Goal: Task Accomplishment & Management: Complete application form

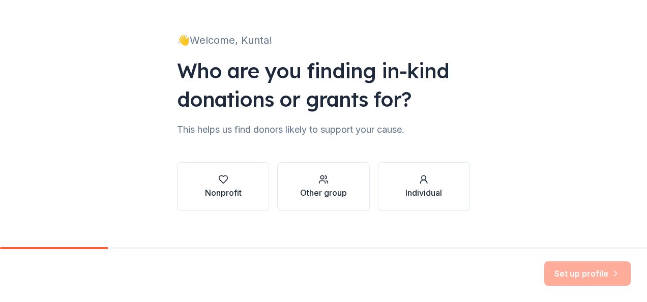
scroll to position [62, 0]
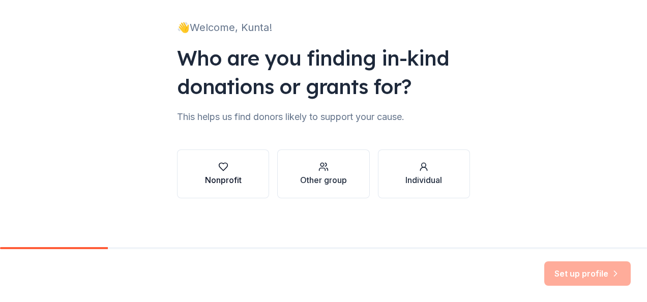
click at [243, 177] on button "Nonprofit" at bounding box center [223, 174] width 92 height 49
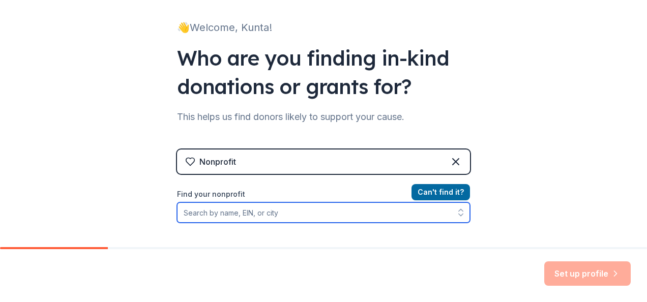
click at [244, 210] on input "Find your nonprofit" at bounding box center [323, 213] width 293 height 20
type input "85-"
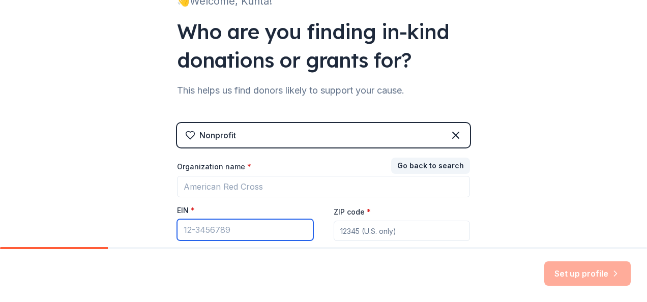
click at [219, 230] on input "EIN *" at bounding box center [245, 229] width 136 height 21
type input "[US_EMPLOYER_IDENTIFICATION_NUMBER]"
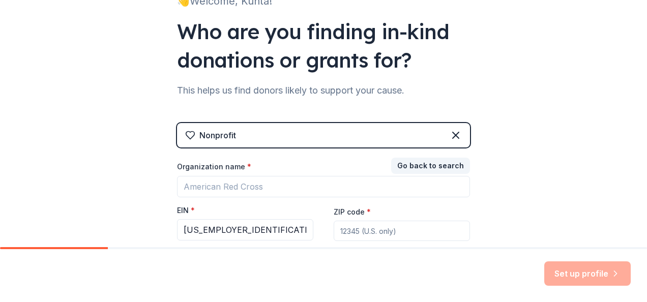
click at [514, 215] on div "👋 Welcome, Kunta! Who are you finding in-kind donations or grants for? This hel…" at bounding box center [323, 121] width 647 height 419
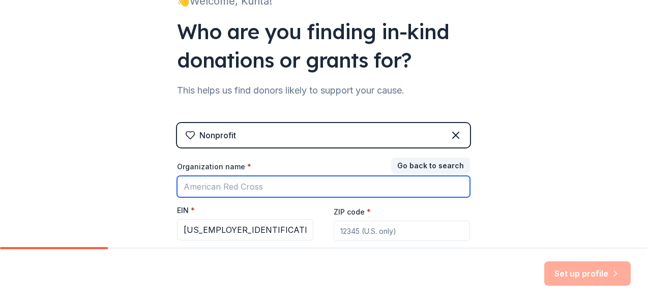
click at [260, 187] on input "Organization name *" at bounding box center [323, 186] width 293 height 21
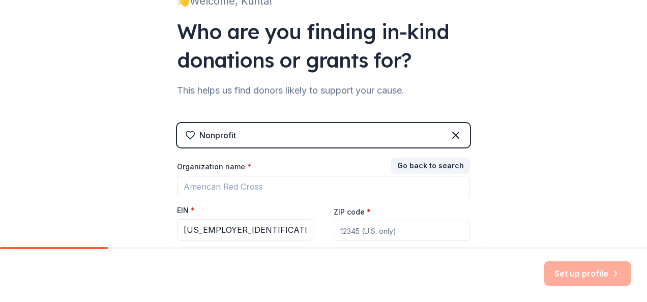
click at [592, 102] on div "👋 Welcome, Kunta! Who are you finding in-kind donations or grants for? This hel…" at bounding box center [323, 121] width 647 height 419
click at [433, 162] on button "Go back to search" at bounding box center [430, 166] width 79 height 16
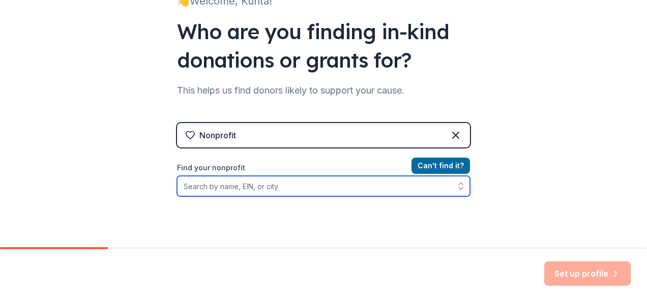
click at [281, 187] on input "Find your nonprofit" at bounding box center [323, 186] width 293 height 20
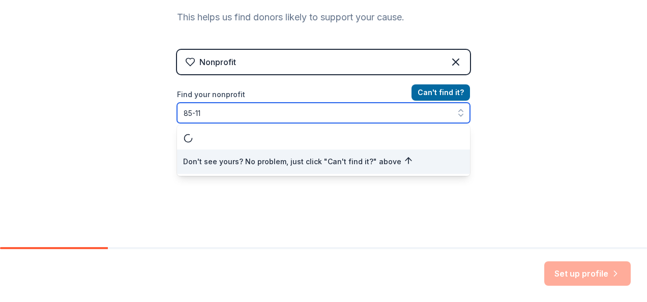
scroll to position [0, 0]
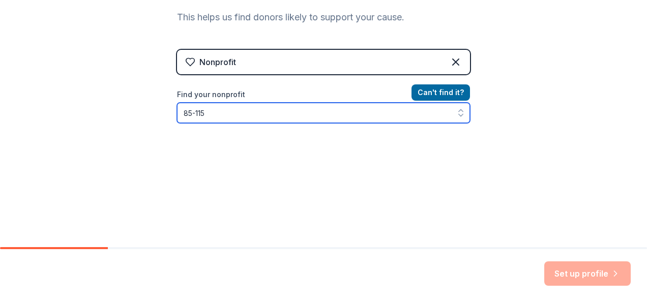
type input "85-1151"
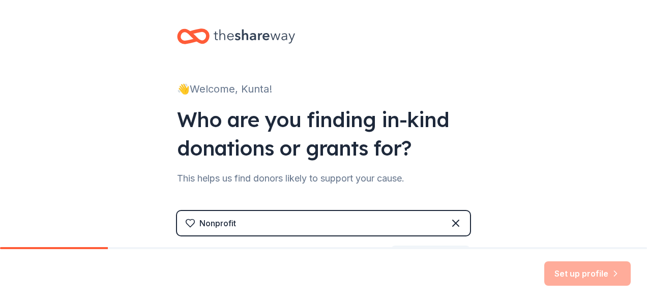
click at [193, 27] on icon at bounding box center [193, 36] width 33 height 24
click at [453, 226] on icon at bounding box center [456, 223] width 12 height 12
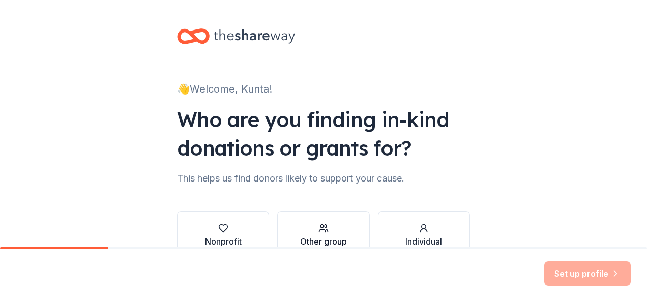
click at [313, 230] on div "button" at bounding box center [323, 228] width 47 height 10
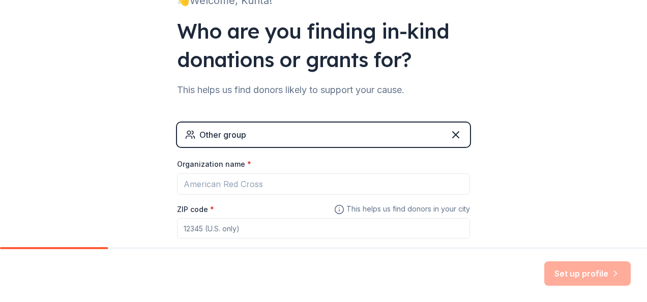
scroll to position [149, 0]
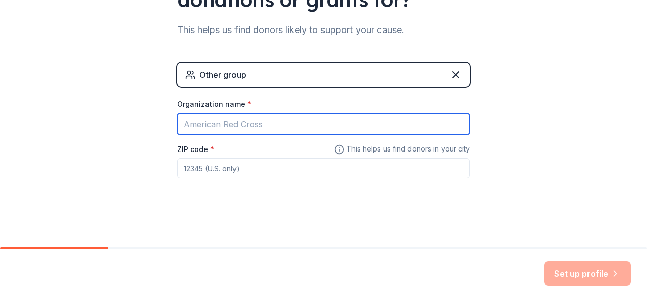
click at [259, 123] on input "Organization name *" at bounding box center [323, 123] width 293 height 21
type input "Loudoun Sports Academy"
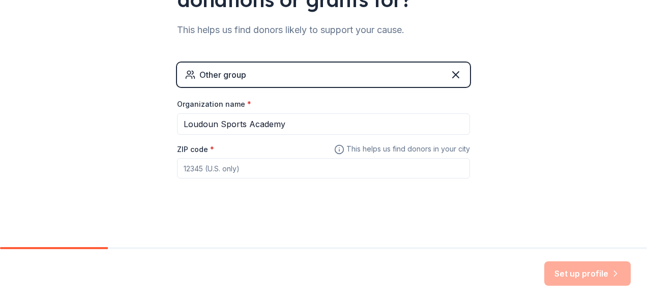
type input "20175"
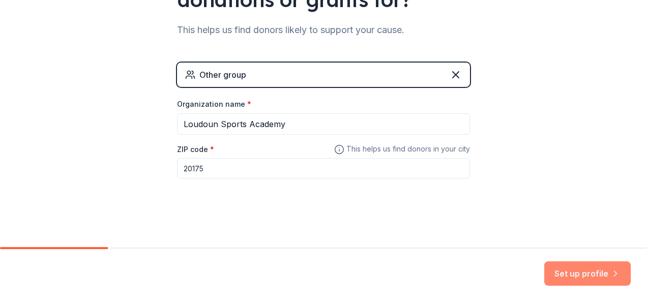
click at [579, 273] on button "Set up profile" at bounding box center [587, 274] width 87 height 24
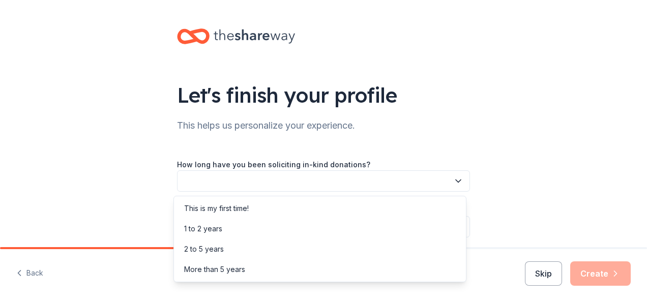
click at [438, 172] on button "button" at bounding box center [323, 180] width 293 height 21
click at [275, 212] on div "This is my first time!" at bounding box center [320, 208] width 288 height 20
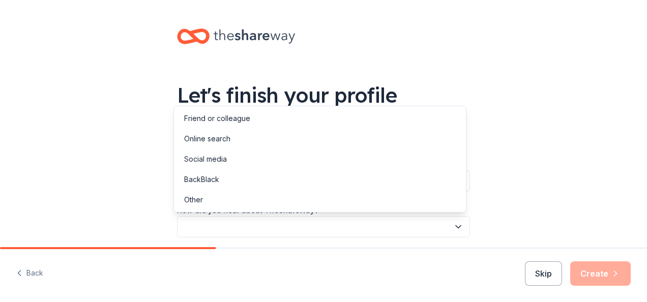
click at [448, 231] on button "button" at bounding box center [323, 226] width 293 height 21
click at [234, 141] on div "Online search" at bounding box center [320, 139] width 288 height 20
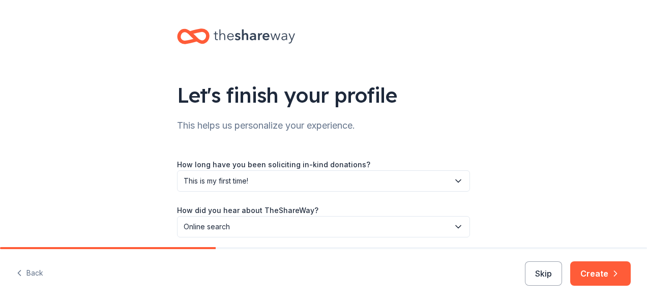
scroll to position [39, 0]
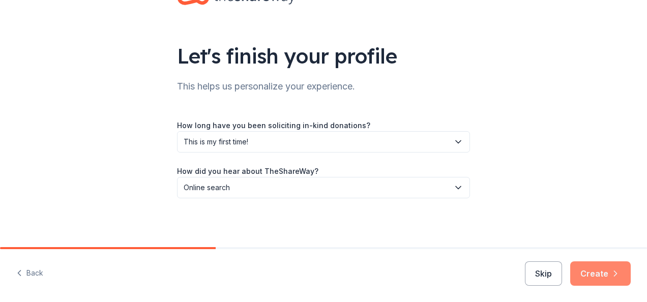
click at [597, 272] on button "Create" at bounding box center [600, 274] width 61 height 24
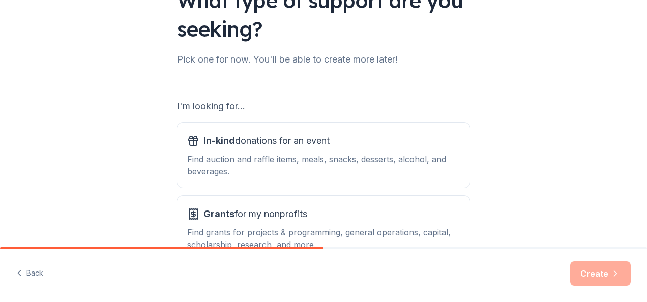
scroll to position [97, 0]
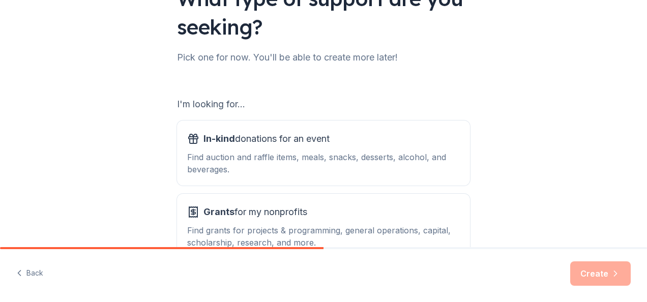
drag, startPoint x: 639, startPoint y: 120, endPoint x: 643, endPoint y: 134, distance: 15.3
click at [643, 134] on div "What type of support are you seeking? Pick one for now. You'll be able to creat…" at bounding box center [323, 123] width 647 height 247
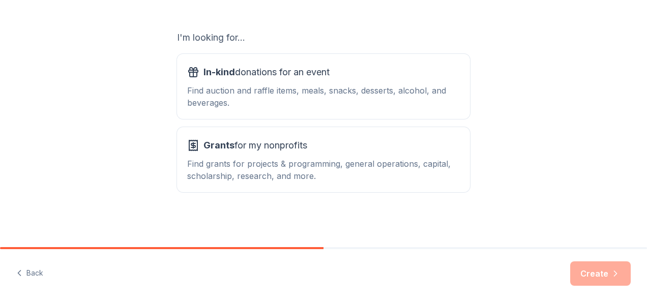
scroll to position [134, 0]
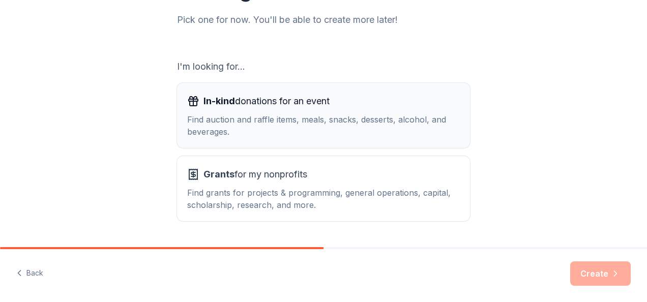
click at [272, 119] on div "Find auction and raffle items, meals, snacks, desserts, alcohol, and beverages." at bounding box center [323, 125] width 273 height 24
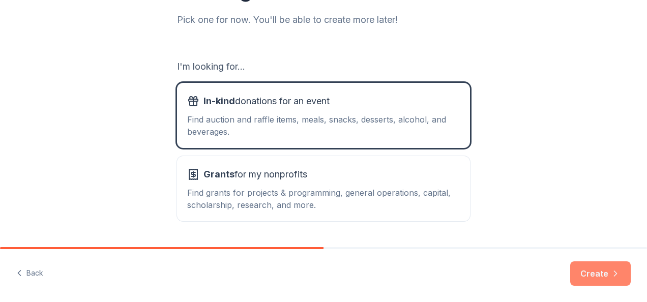
click at [603, 274] on button "Create" at bounding box center [600, 274] width 61 height 24
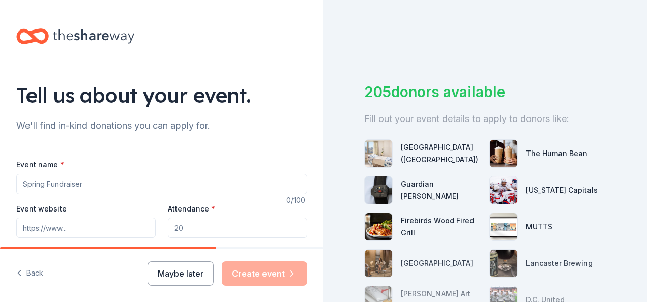
click at [146, 181] on input "Event name *" at bounding box center [161, 184] width 291 height 20
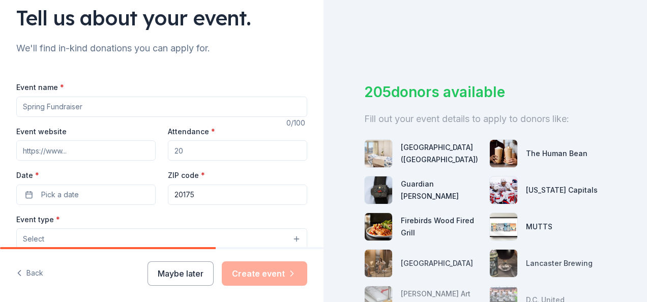
scroll to position [85, 0]
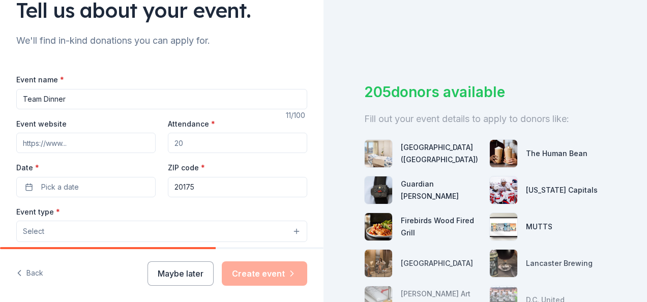
type input "Team Dinner"
click at [102, 146] on input "Event website" at bounding box center [85, 143] width 139 height 20
click at [195, 139] on input "Attendance *" at bounding box center [237, 143] width 139 height 20
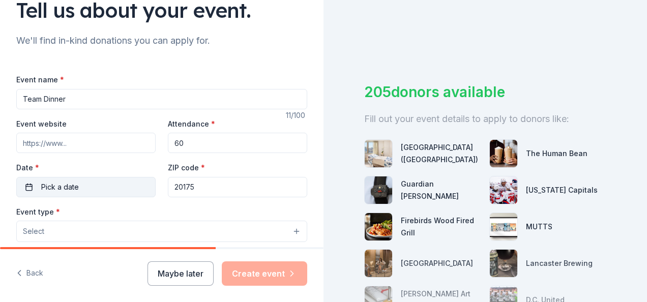
type input "60"
click at [76, 184] on span "Pick a date" at bounding box center [60, 187] width 38 height 12
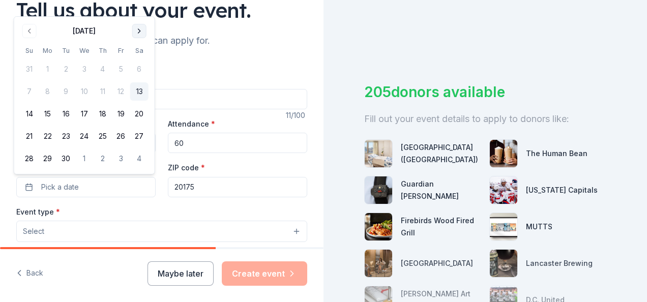
click at [141, 28] on button "Go to next month" at bounding box center [139, 31] width 14 height 14
click at [126, 111] on button "17" at bounding box center [121, 114] width 18 height 18
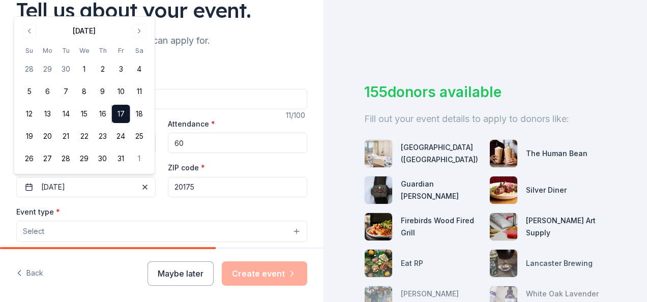
click at [230, 63] on div "Event name * Team Dinner 11 /100 Event website Attendance * 60 Date * 10/17/202…" at bounding box center [161, 300] width 291 height 486
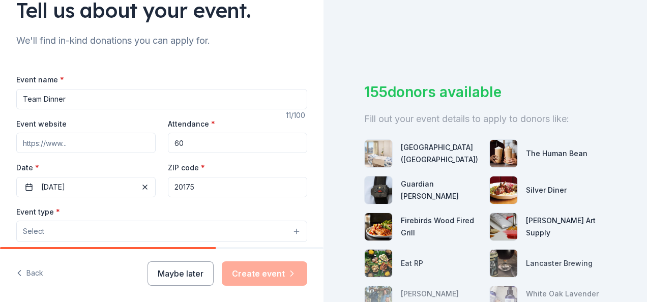
click at [81, 142] on input "Event website" at bounding box center [85, 143] width 139 height 20
type input "[URL][DOMAIN_NAME]"
click at [77, 236] on button "Select" at bounding box center [161, 231] width 291 height 21
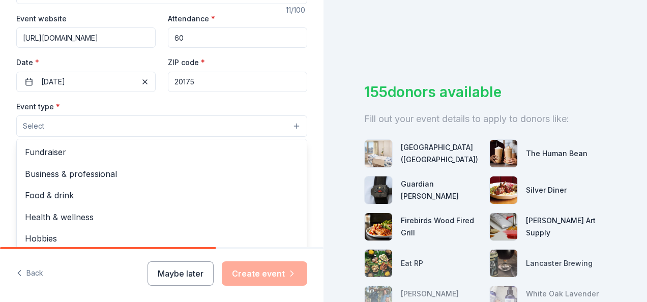
scroll to position [194, 0]
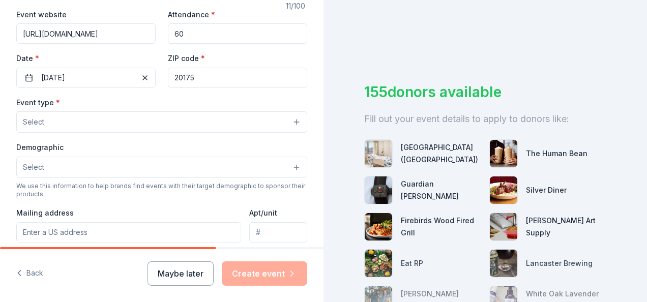
click at [53, 123] on button "Select" at bounding box center [161, 121] width 291 height 21
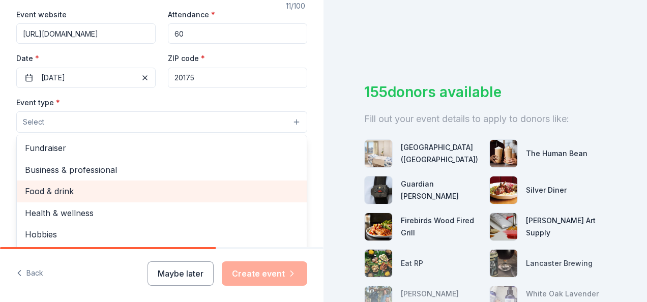
click at [85, 191] on span "Food & drink" at bounding box center [162, 191] width 274 height 13
click at [140, 195] on span "Health & wellness" at bounding box center [162, 192] width 274 height 13
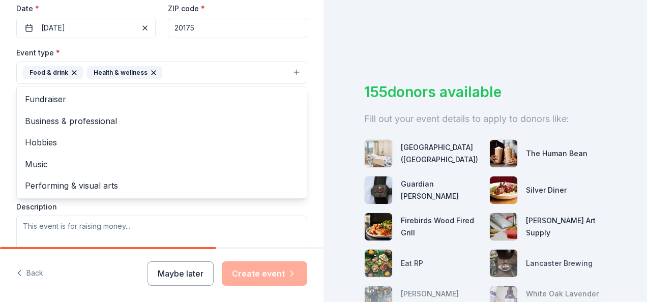
scroll to position [246, 0]
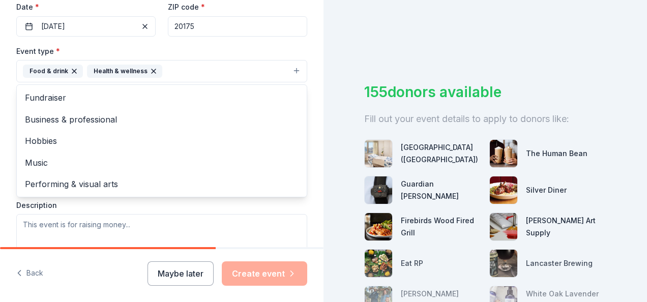
click at [371, 36] on div "Tell us about your event. We'll find in-kind donations you can apply for. Event…" at bounding box center [323, 151] width 647 height 302
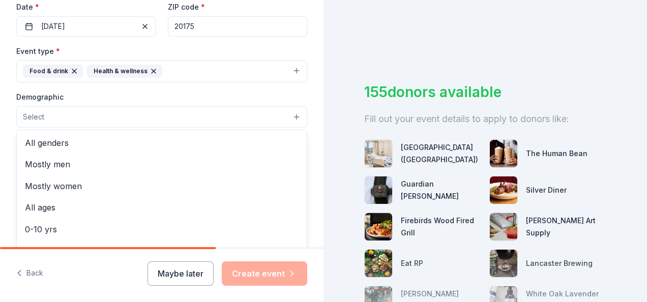
click at [107, 114] on button "Select" at bounding box center [161, 116] width 291 height 21
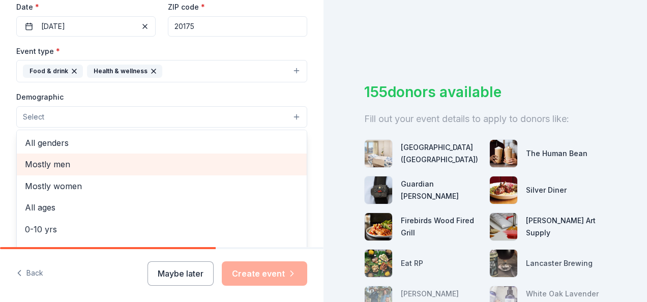
click at [76, 160] on span "Mostly men" at bounding box center [162, 164] width 274 height 13
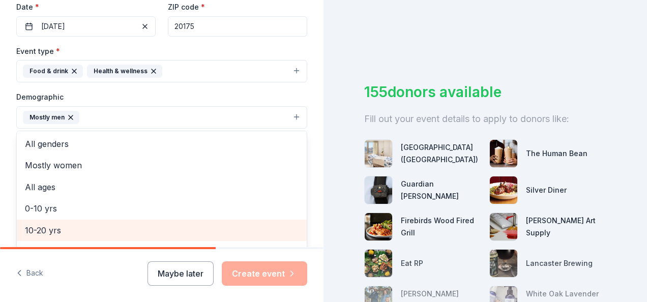
click at [54, 225] on span "10-20 yrs" at bounding box center [162, 230] width 274 height 13
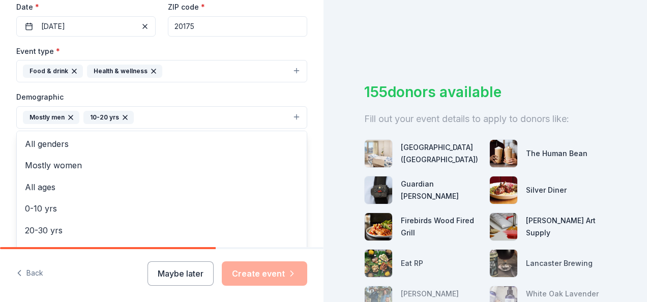
click at [442, 40] on div "Tell us about your event. We'll find in-kind donations you can apply for. Event…" at bounding box center [323, 151] width 647 height 302
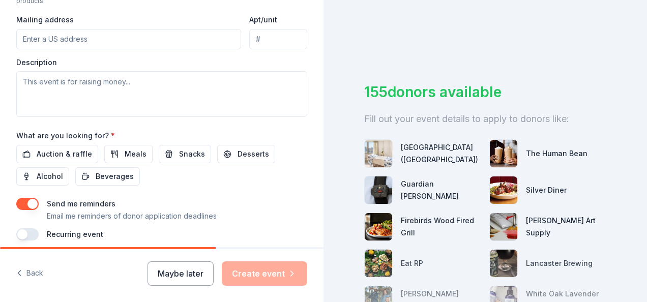
scroll to position [391, 0]
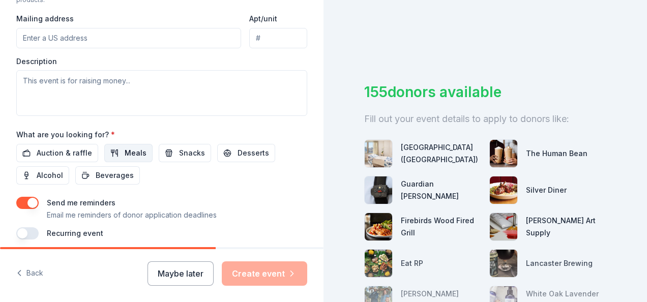
click at [125, 153] on span "Meals" at bounding box center [136, 153] width 22 height 12
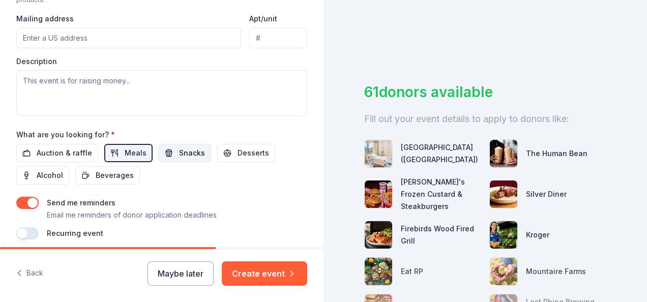
click at [198, 150] on span "Snacks" at bounding box center [192, 153] width 26 height 12
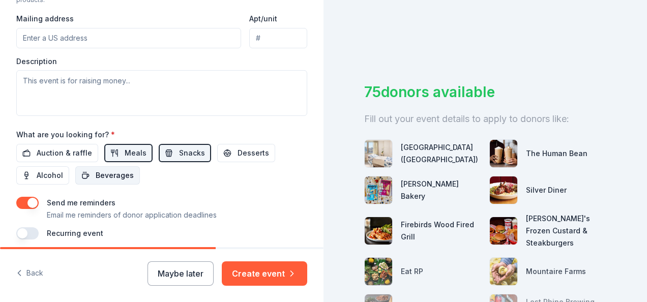
click at [102, 169] on span "Beverages" at bounding box center [115, 175] width 38 height 12
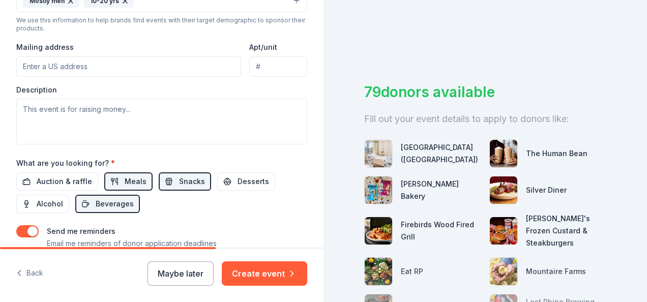
scroll to position [316, 0]
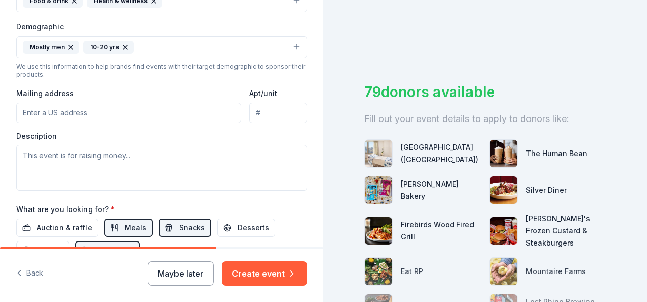
click at [75, 116] on input "Mailing address" at bounding box center [128, 113] width 225 height 20
paste input "42095 Loudoun United Dr, Leesburg, VA 20175"
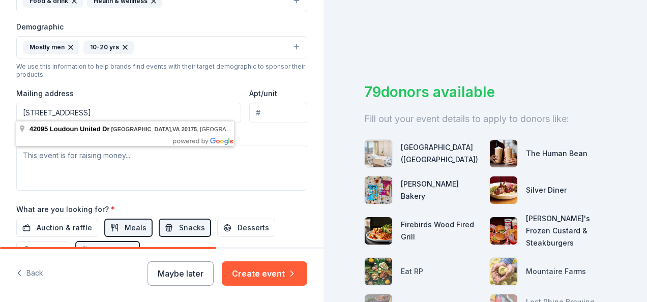
click at [118, 109] on input "42095 Loudoun United Dr, Leesburg, VA 20175" at bounding box center [128, 113] width 225 height 20
paste input "Home of VA Revolution 19623 Evergreen Mills Road"
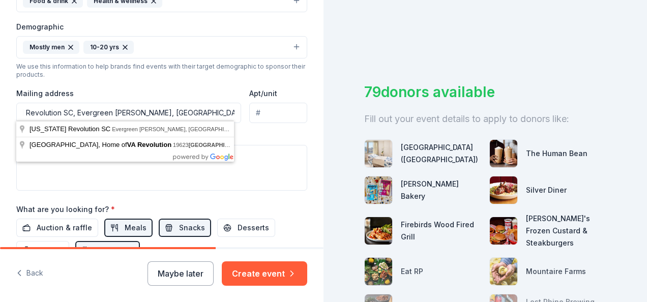
scroll to position [0, 0]
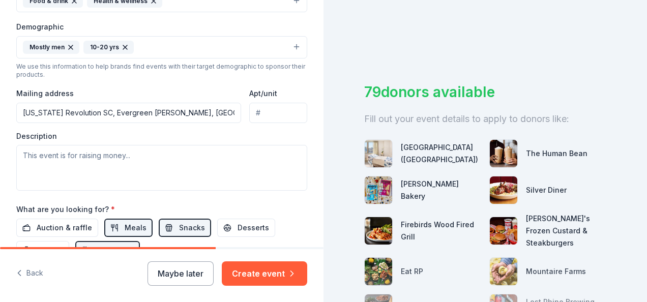
type input "19623 Evergreen Mills Road, Leesburg, VA, 20175"
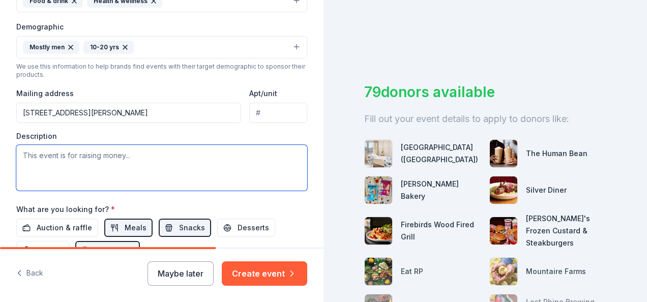
click at [95, 157] on textarea at bounding box center [161, 168] width 291 height 46
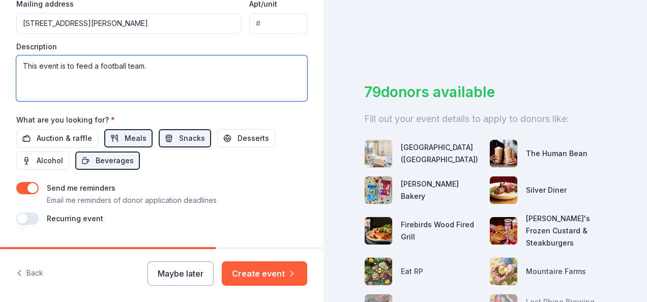
scroll to position [429, 0]
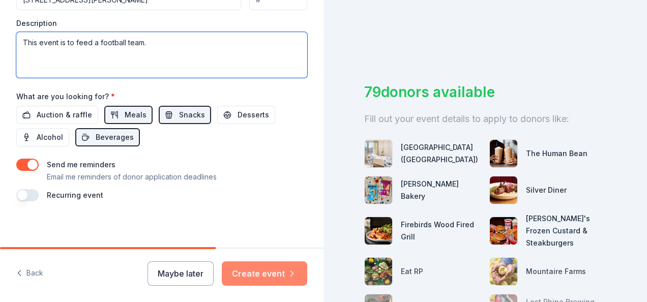
type textarea "This event is to feed a football team."
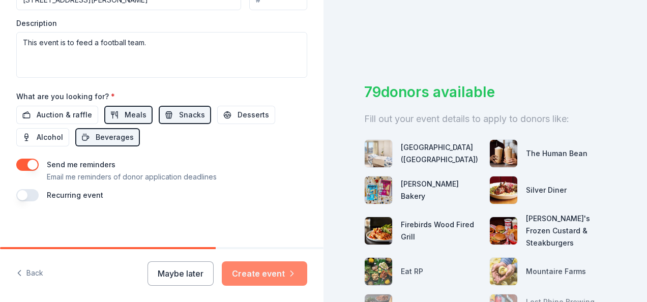
click at [253, 272] on button "Create event" at bounding box center [264, 274] width 85 height 24
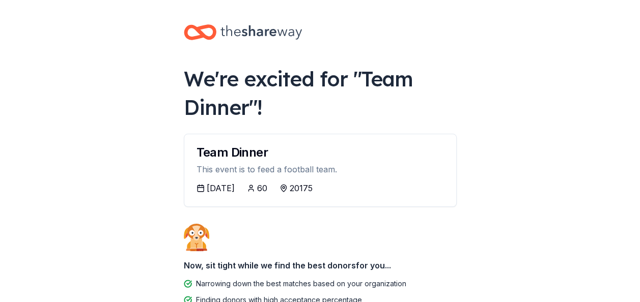
click at [221, 189] on div "10/16/2025" at bounding box center [221, 188] width 28 height 12
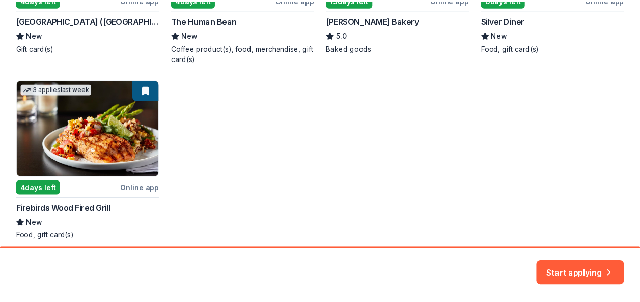
scroll to position [318, 0]
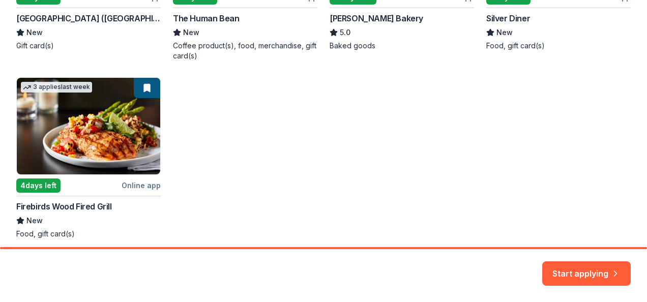
click at [74, 136] on div "2 applies last week Local 4 days left Online app Salamander Resort (Middleburg)…" at bounding box center [323, 64] width 615 height 350
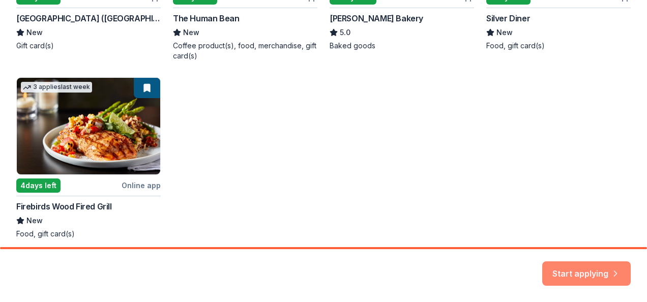
click at [580, 268] on button "Start applying" at bounding box center [586, 267] width 89 height 24
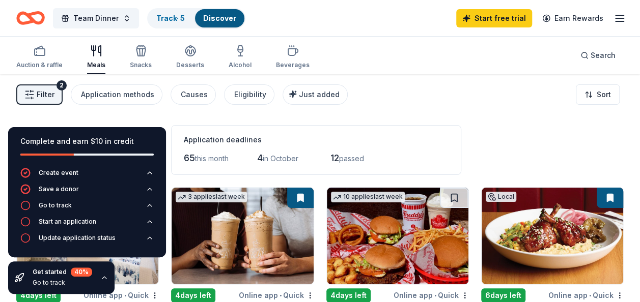
click at [476, 110] on div "Filter 2 Application methods Causes Eligibility Just added Sort" at bounding box center [320, 94] width 640 height 41
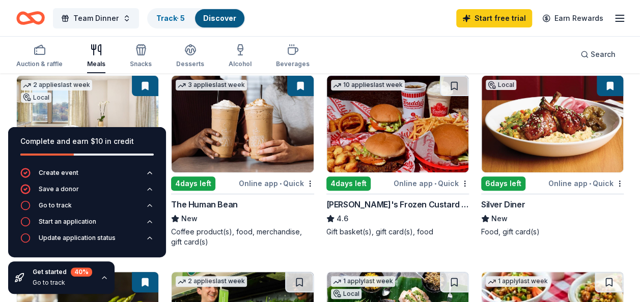
scroll to position [114, 0]
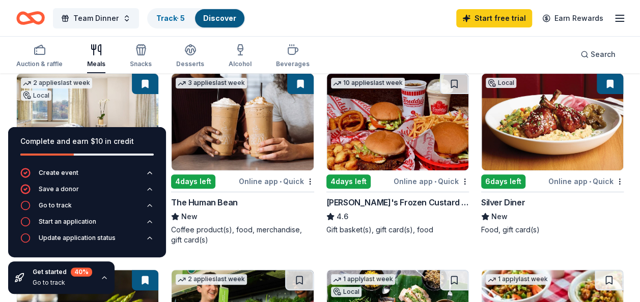
click at [387, 122] on img at bounding box center [397, 122] width 141 height 97
click at [541, 137] on img at bounding box center [551, 122] width 141 height 97
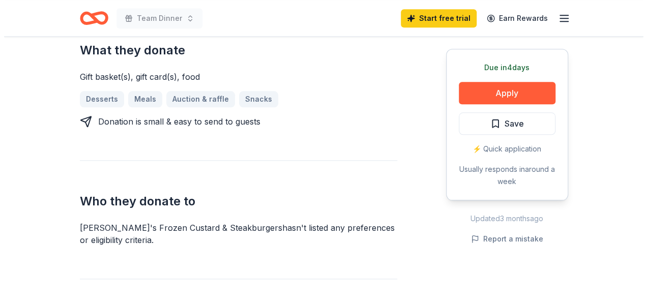
scroll to position [461, 0]
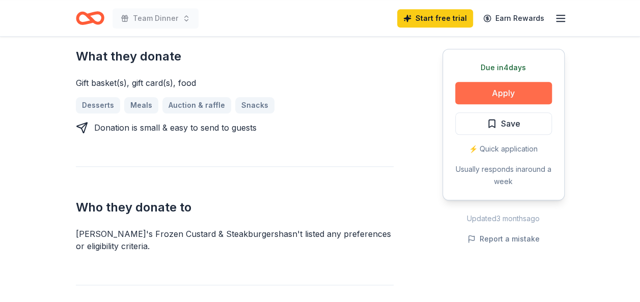
click at [507, 89] on button "Apply" at bounding box center [503, 93] width 97 height 22
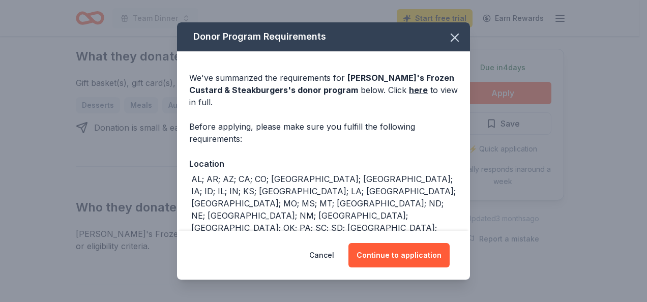
scroll to position [20, 0]
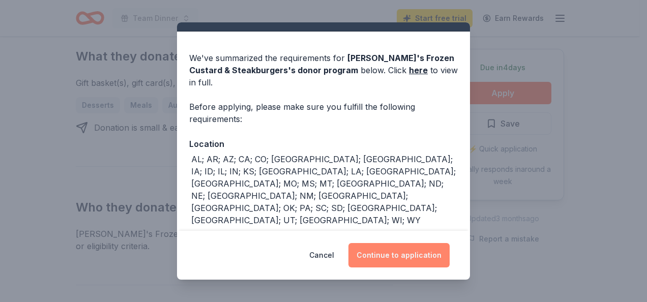
click at [425, 257] on button "Continue to application" at bounding box center [399, 255] width 101 height 24
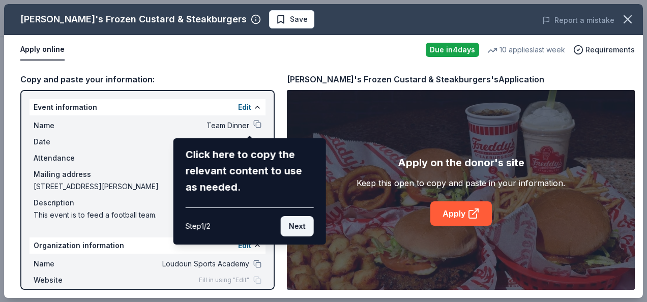
click at [302, 224] on button "Next" at bounding box center [297, 226] width 33 height 20
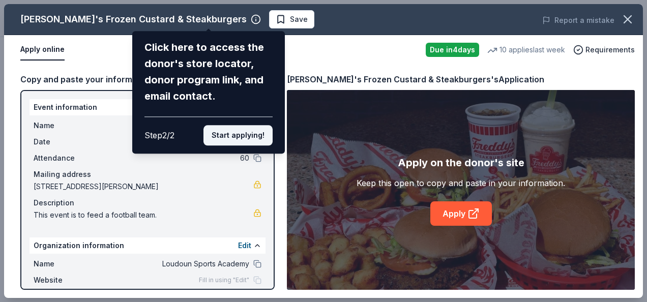
click at [235, 137] on button "Start applying!" at bounding box center [238, 135] width 69 height 20
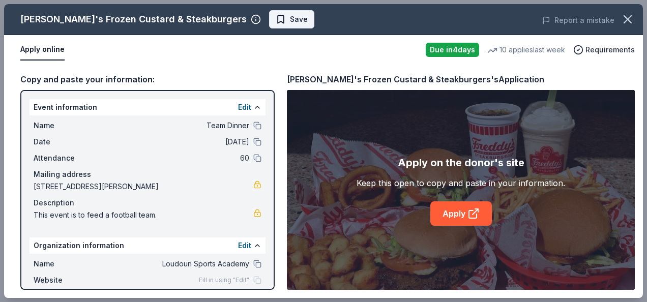
click at [276, 19] on span "Save" at bounding box center [292, 19] width 32 height 12
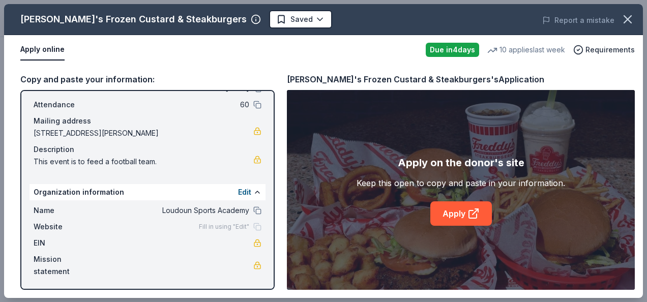
scroll to position [54, 0]
click at [194, 232] on div "Website Fill in using "Edit"" at bounding box center [148, 226] width 228 height 12
click at [238, 190] on button "Edit" at bounding box center [244, 191] width 13 height 12
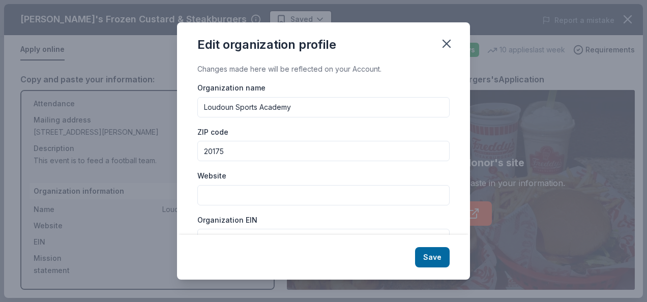
click at [299, 109] on input "Loudoun Sports Academy" at bounding box center [323, 107] width 252 height 20
type input "Loudoun Sports Academy - Play 2 Play, Inc"
click at [222, 187] on input "Website" at bounding box center [323, 195] width 252 height 20
paste input "[URL][DOMAIN_NAME]"
type input "[URL][DOMAIN_NAME]"
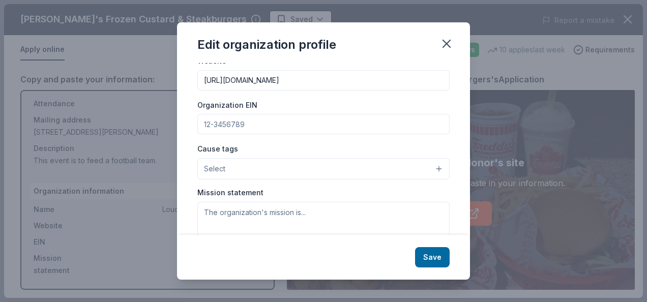
scroll to position [114, 0]
click at [303, 124] on input "Organization EIN" at bounding box center [323, 125] width 252 height 20
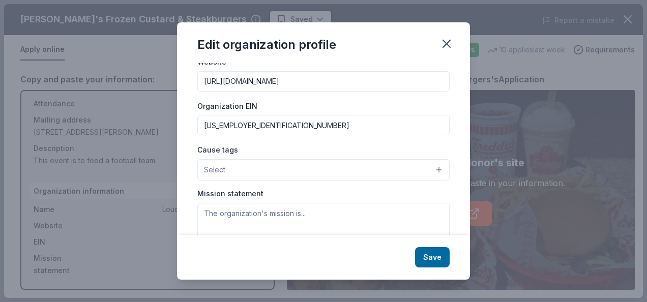
type input "[US_EMPLOYER_IDENTIFICATION_NUMBER]"
click at [254, 161] on button "Select" at bounding box center [323, 169] width 252 height 21
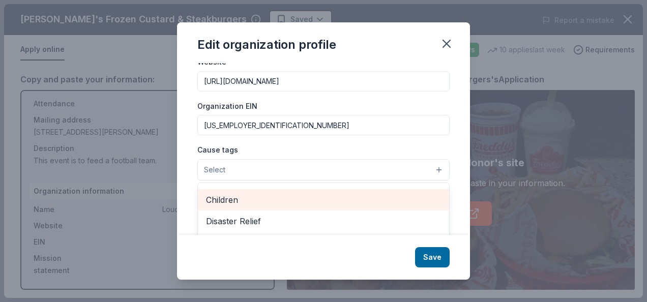
click at [257, 199] on span "Children" at bounding box center [323, 199] width 235 height 13
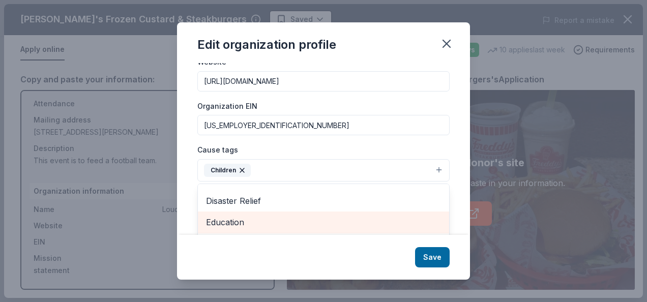
click at [275, 217] on span "Education" at bounding box center [323, 222] width 235 height 13
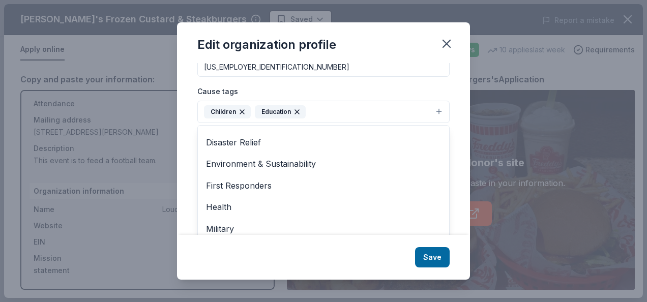
scroll to position [183, 0]
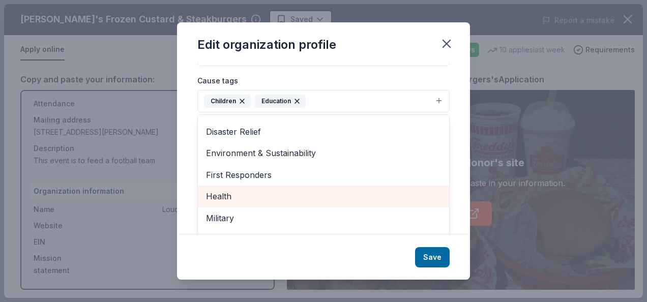
click at [235, 196] on span "Health" at bounding box center [323, 196] width 235 height 13
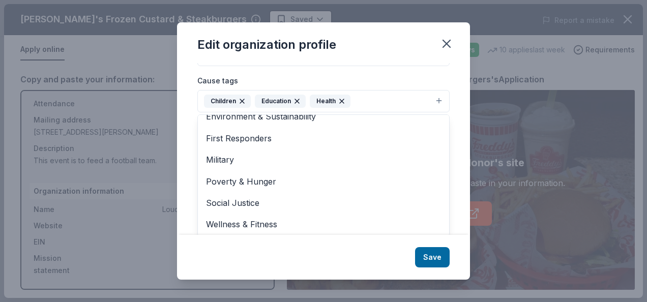
scroll to position [76, 0]
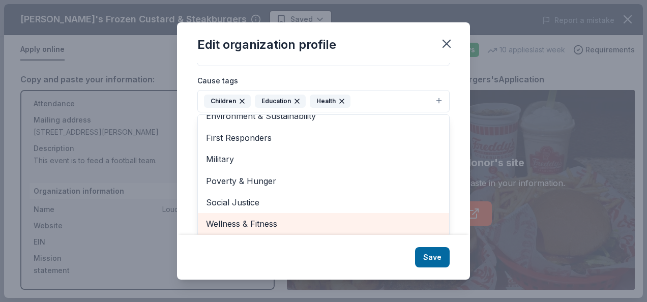
click at [265, 219] on span "Wellness & Fitness" at bounding box center [323, 223] width 235 height 13
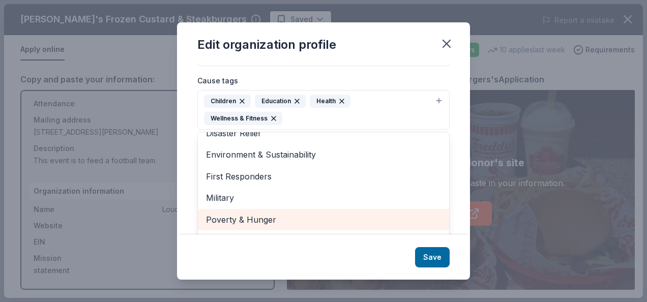
click at [265, 219] on span "Poverty & Hunger" at bounding box center [323, 219] width 235 height 13
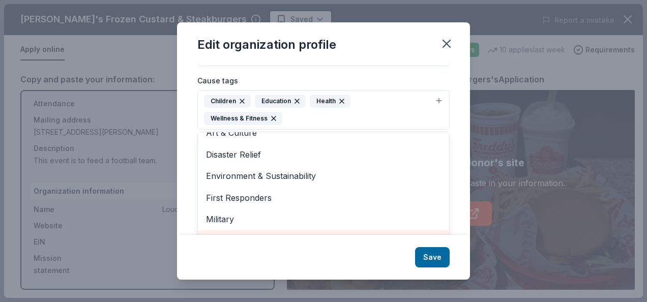
click at [265, 219] on span "Military" at bounding box center [323, 219] width 235 height 13
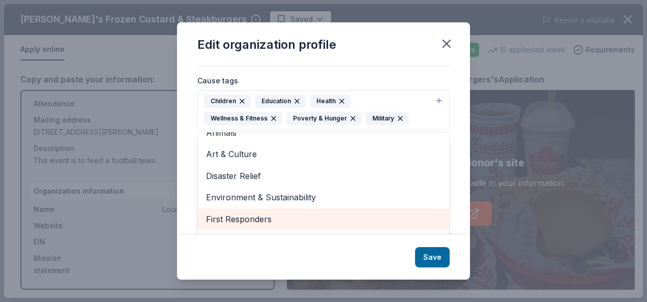
scroll to position [12, 0]
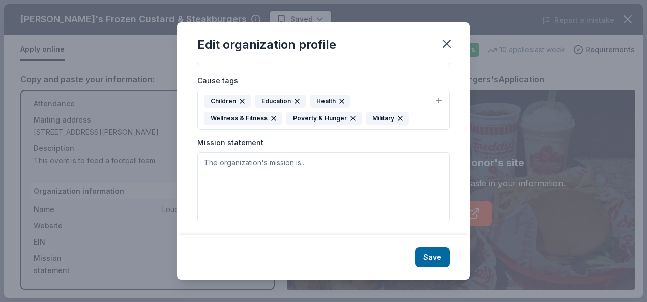
click at [399, 117] on icon "button" at bounding box center [400, 118] width 8 height 8
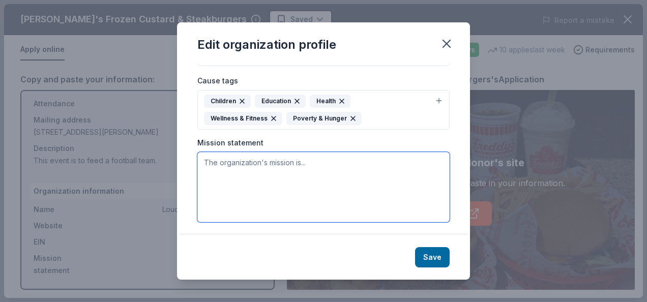
click at [241, 167] on textarea at bounding box center [323, 187] width 252 height 70
paste textarea "At [GEOGRAPHIC_DATA], we believe in nurturing well-rounded champions—on the fie…"
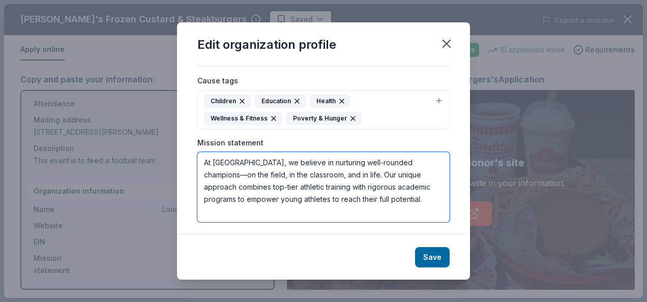
type textarea "At [GEOGRAPHIC_DATA], we believe in nurturing well-rounded champions—on the fie…"
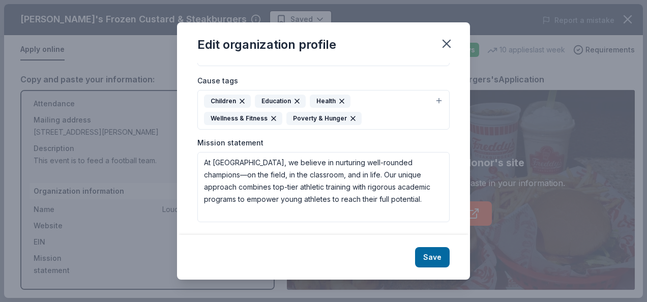
scroll to position [184, 0]
click at [437, 253] on button "Save" at bounding box center [432, 257] width 35 height 20
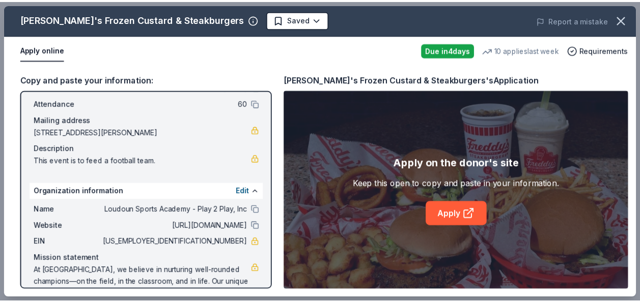
scroll to position [79, 0]
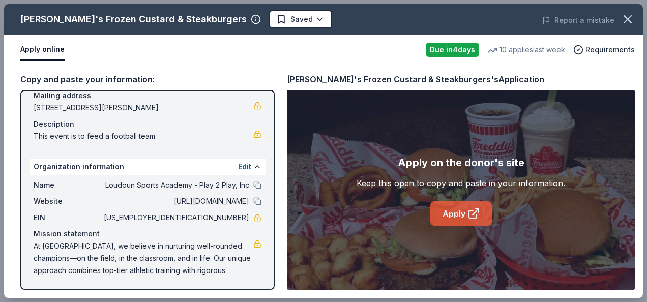
click at [457, 214] on link "Apply" at bounding box center [462, 214] width 62 height 24
drag, startPoint x: 283, startPoint y: 77, endPoint x: 500, endPoint y: 77, distance: 216.8
click at [500, 77] on div "Copy and paste your information: Event information Edit Name Team Dinner Date […" at bounding box center [323, 182] width 639 height 234
click at [500, 77] on div "[PERSON_NAME]'s Frozen Custard & Steakburgers's Application" at bounding box center [461, 79] width 348 height 13
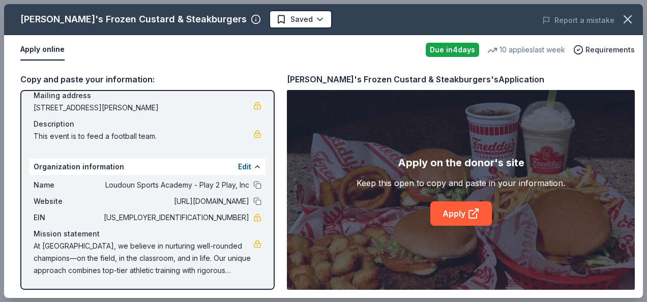
click at [500, 77] on div "[PERSON_NAME]'s Frozen Custard & Steakburgers's Application" at bounding box center [461, 79] width 348 height 13
drag, startPoint x: 285, startPoint y: 76, endPoint x: 412, endPoint y: 71, distance: 127.3
click at [412, 71] on div "Copy and paste your information: Event information Edit Name Team Dinner Date […" at bounding box center [323, 182] width 639 height 234
drag, startPoint x: 644, startPoint y: 67, endPoint x: 611, endPoint y: -6, distance: 79.5
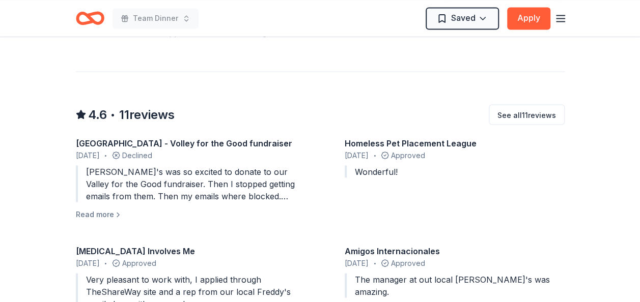
scroll to position [0, 0]
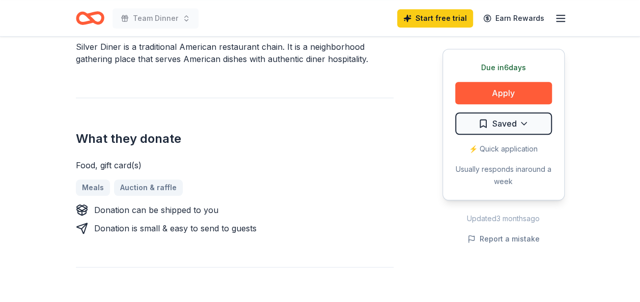
scroll to position [344, 0]
